Goal: Transaction & Acquisition: Download file/media

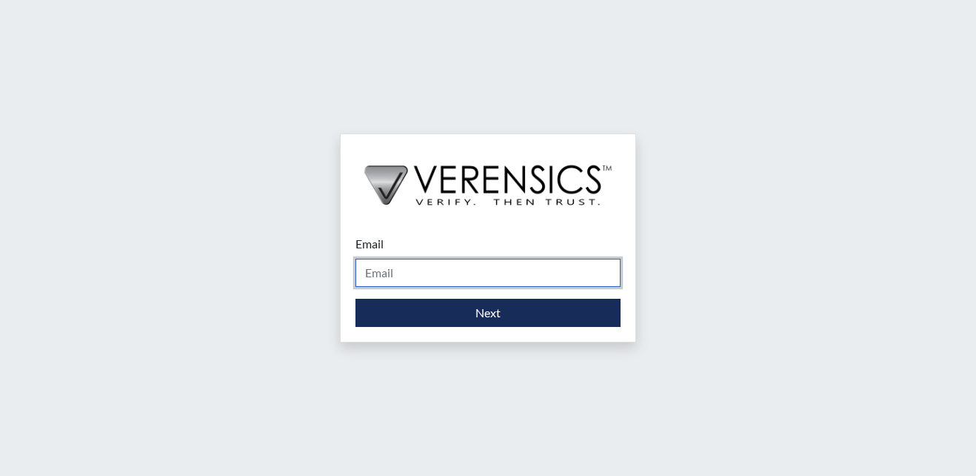
click at [444, 270] on input "Email" at bounding box center [488, 273] width 265 height 28
type input "[PERSON_NAME][EMAIL_ADDRESS][PERSON_NAME][DOMAIN_NAME]"
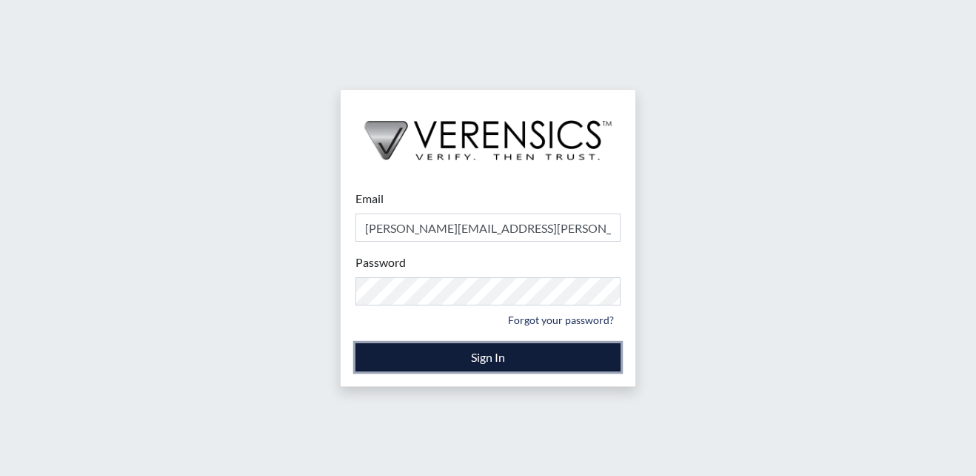
click at [493, 351] on button "Sign In" at bounding box center [488, 357] width 265 height 28
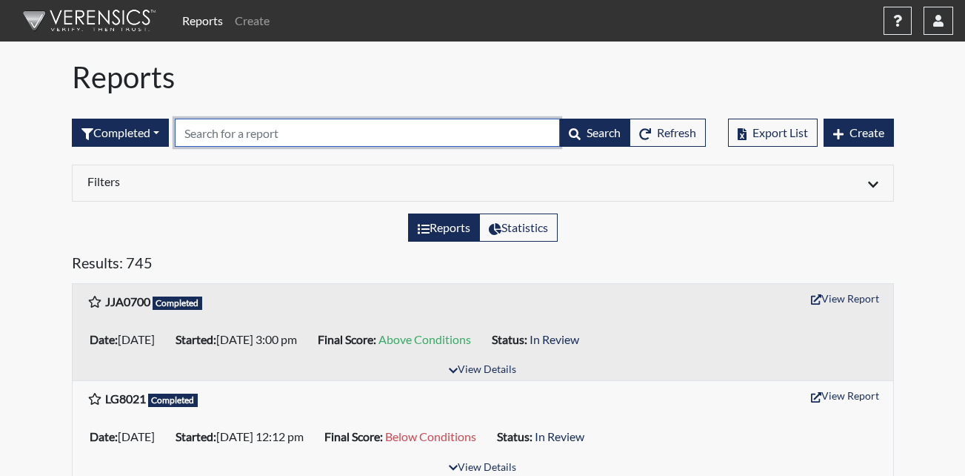
click at [299, 138] on input "text" at bounding box center [367, 133] width 385 height 28
type input "7651"
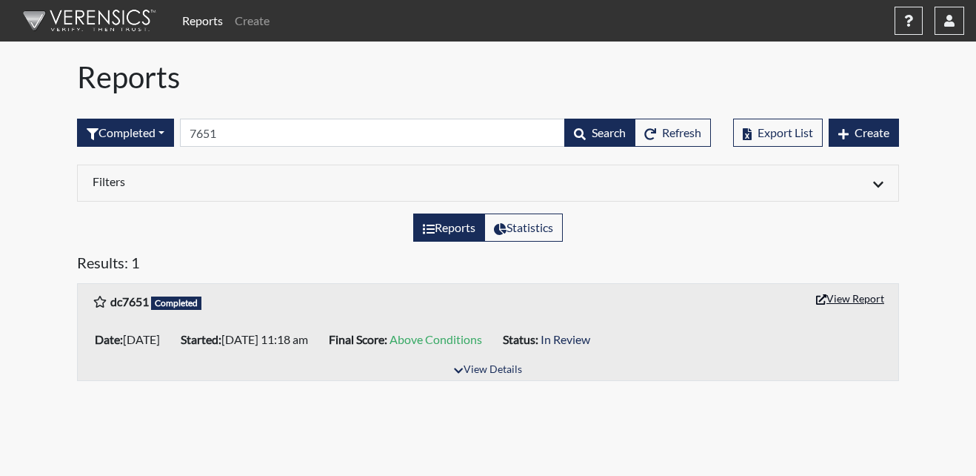
click at [864, 294] on button "View Report" at bounding box center [850, 298] width 81 height 23
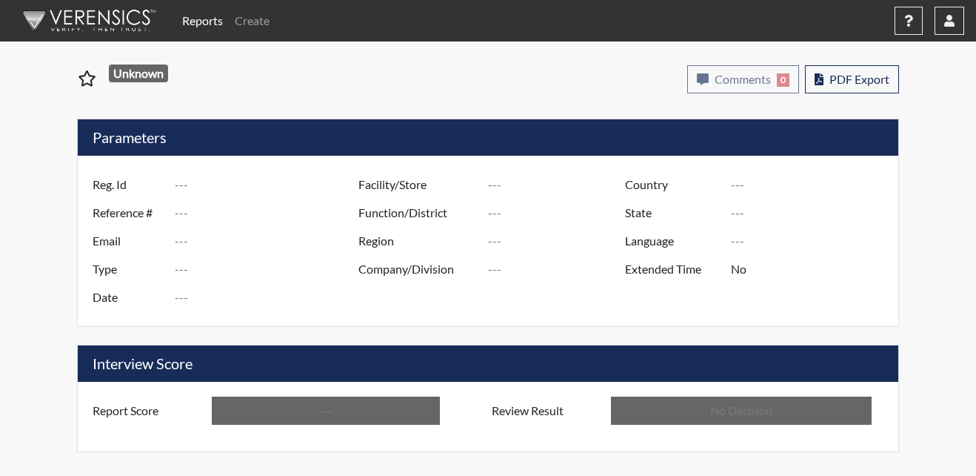
type input "dc7651"
type input "50985"
type input "---"
type input "Corrections Pre-Employment"
type input "Aug 28, 2025"
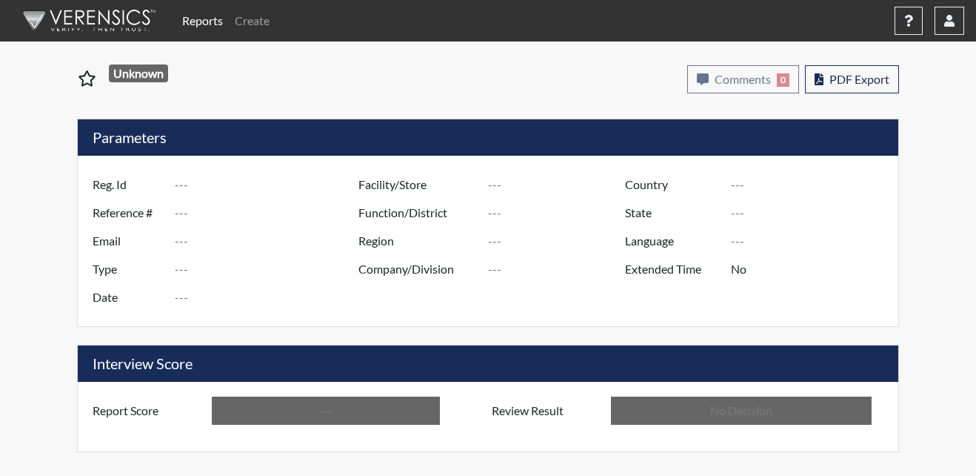
type input "Metro Re-Entry Facility"
type input "[GEOGRAPHIC_DATA]"
type input "[US_STATE]"
type input "English"
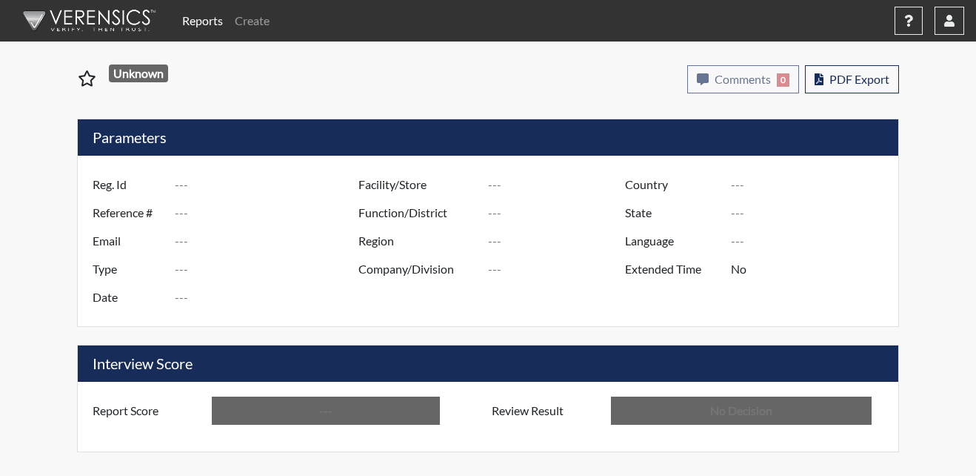
type input "Above Conditions"
type input "In Review"
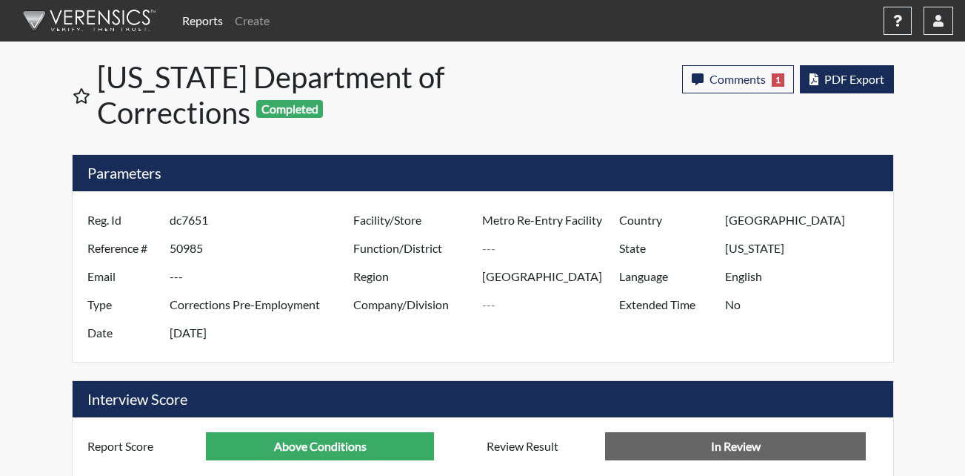
scroll to position [246, 616]
click at [838, 78] on span "PDF Export" at bounding box center [854, 79] width 60 height 14
